Goal: Task Accomplishment & Management: Use online tool/utility

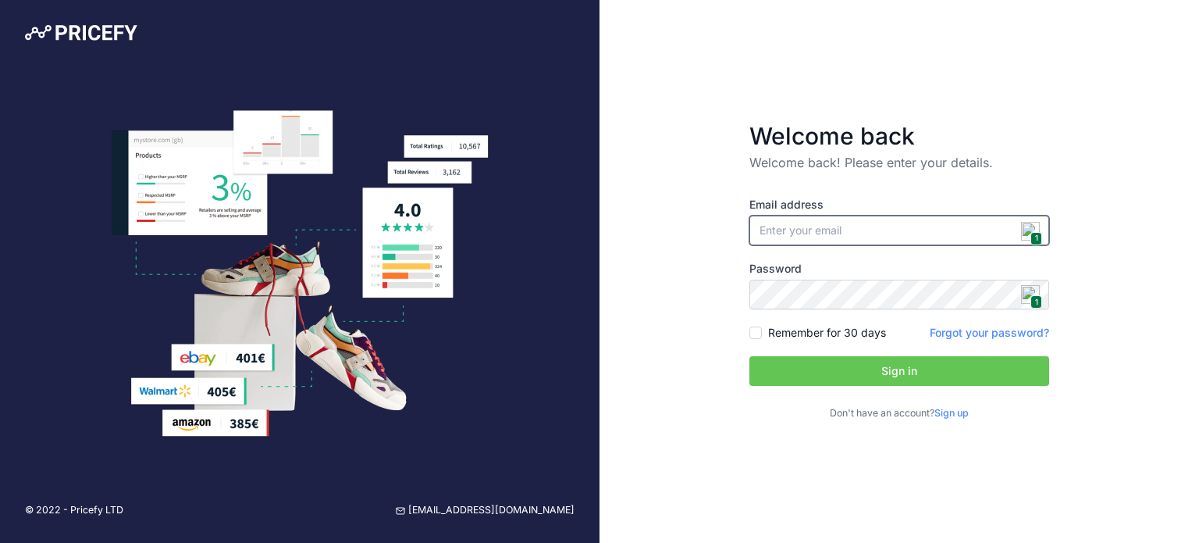
click at [887, 240] on input "email" at bounding box center [900, 231] width 300 height 30
type input "[PERSON_NAME][EMAIL_ADDRESS][DOMAIN_NAME]"
click at [928, 378] on button "Sign in" at bounding box center [900, 371] width 300 height 30
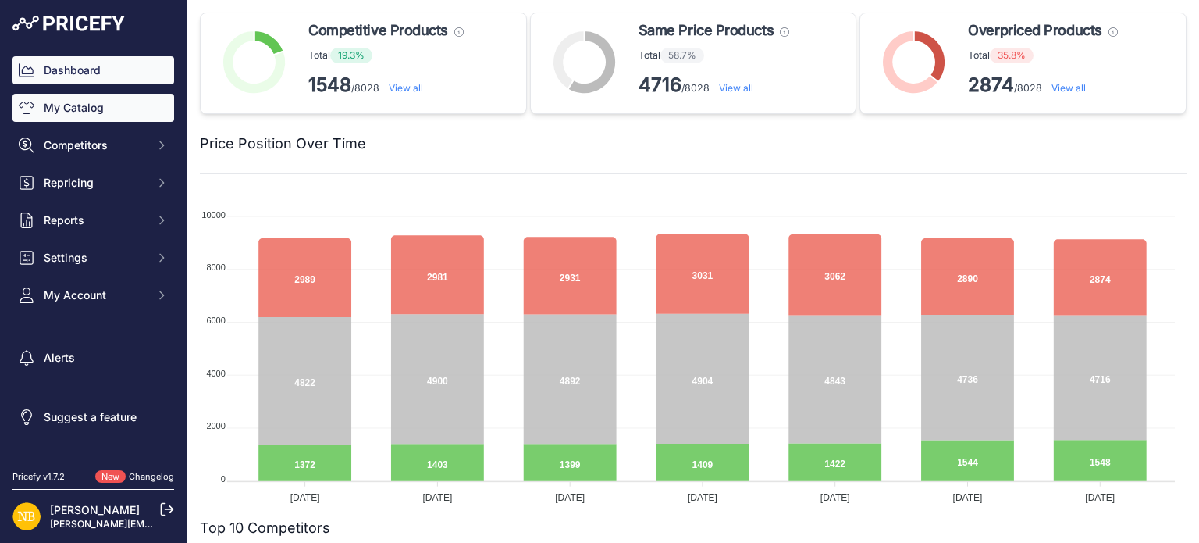
click at [97, 109] on link "My Catalog" at bounding box center [93, 108] width 162 height 28
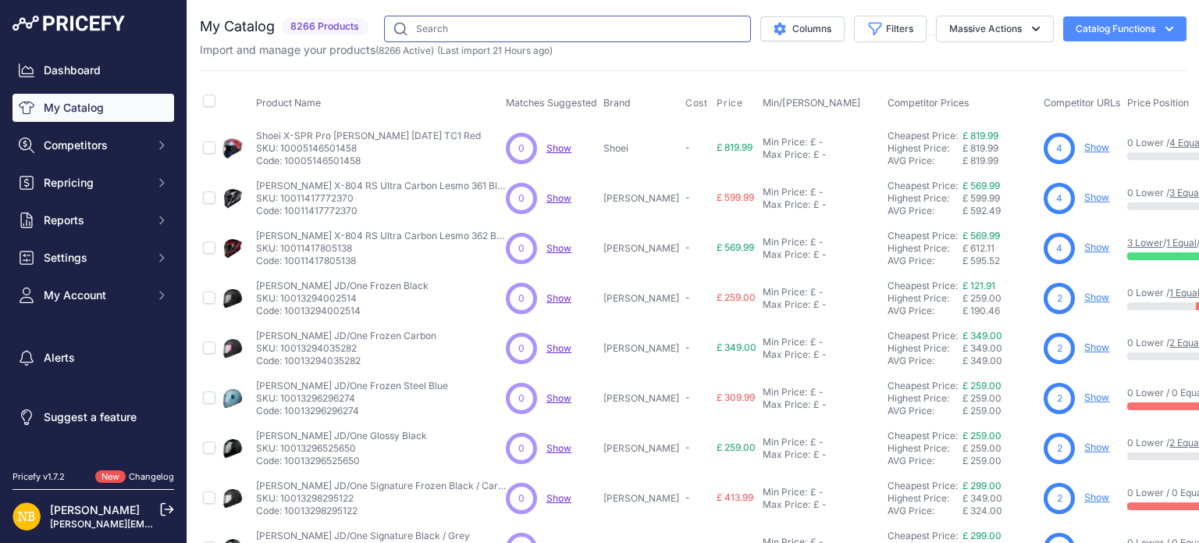
click at [503, 41] on input "text" at bounding box center [567, 29] width 367 height 27
type input "andon"
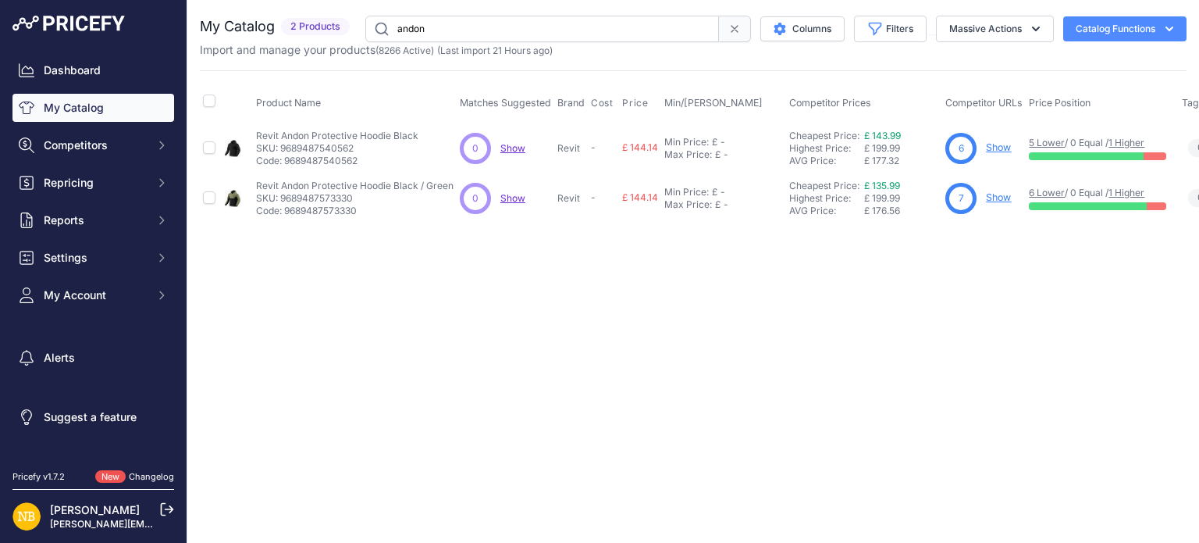
click at [988, 141] on link "Show" at bounding box center [998, 147] width 25 height 12
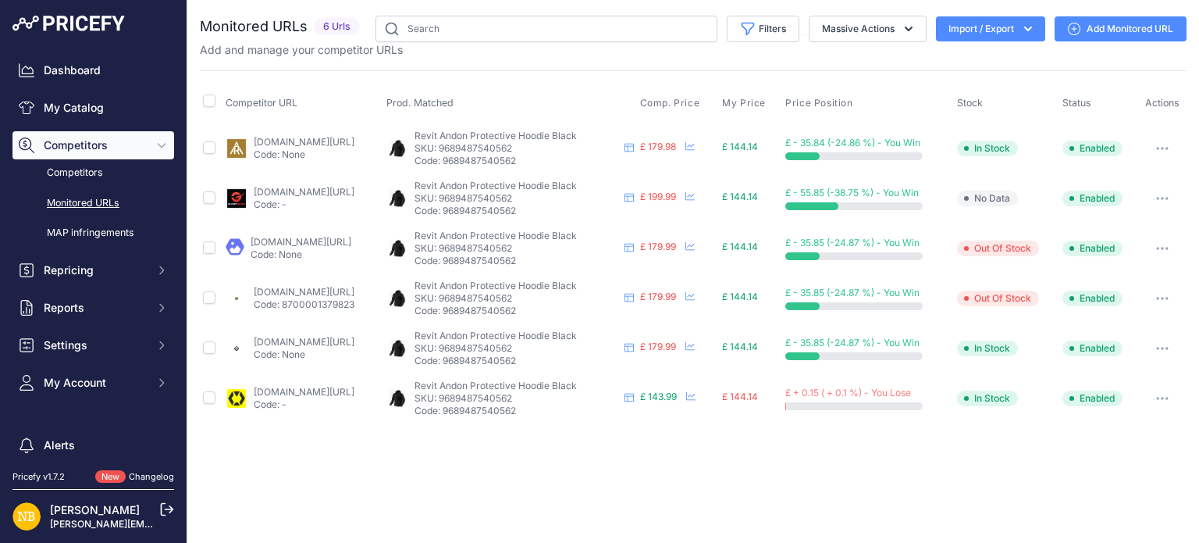
click at [347, 390] on link "[DOMAIN_NAME][URL]" at bounding box center [304, 392] width 101 height 12
